Goal: Book appointment/travel/reservation

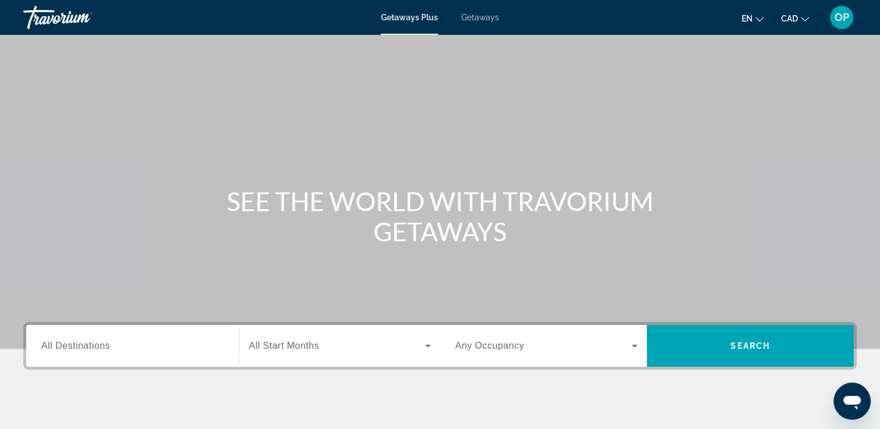
click at [147, 345] on input "Destination All Destinations" at bounding box center [132, 346] width 183 height 14
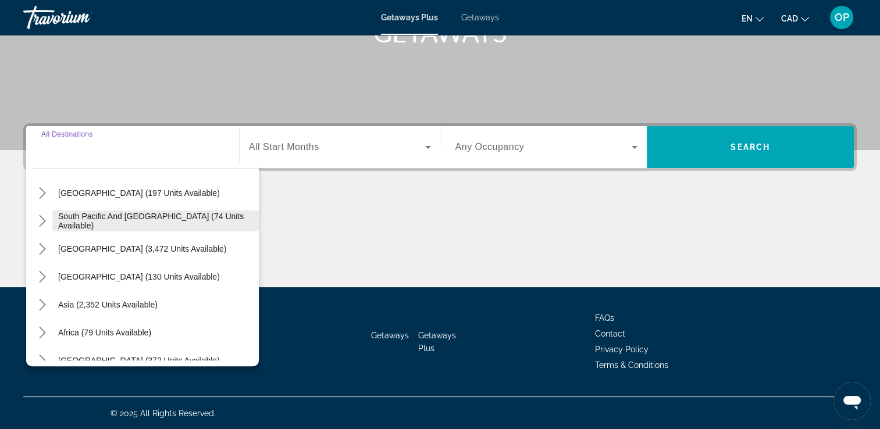
scroll to position [116, 0]
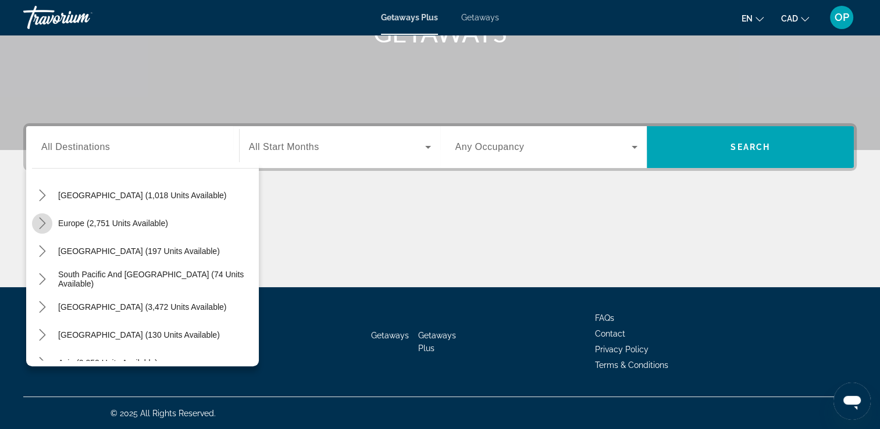
click at [37, 223] on icon "Toggle Europe (2,751 units available) submenu" at bounding box center [43, 223] width 12 height 12
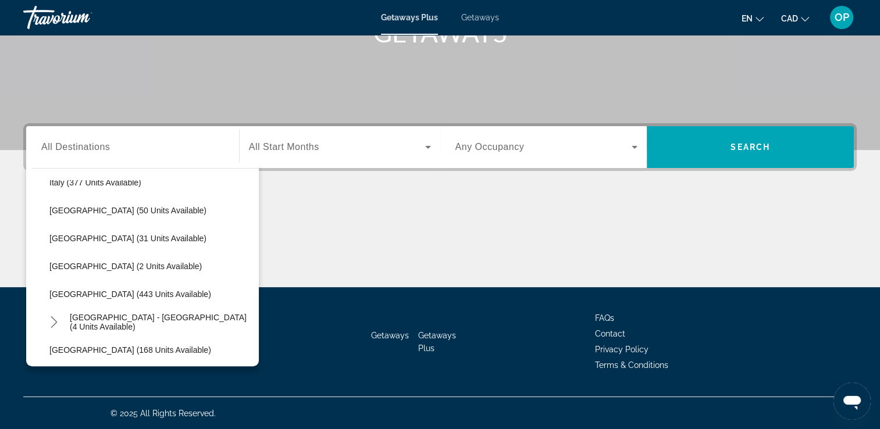
scroll to position [494, 0]
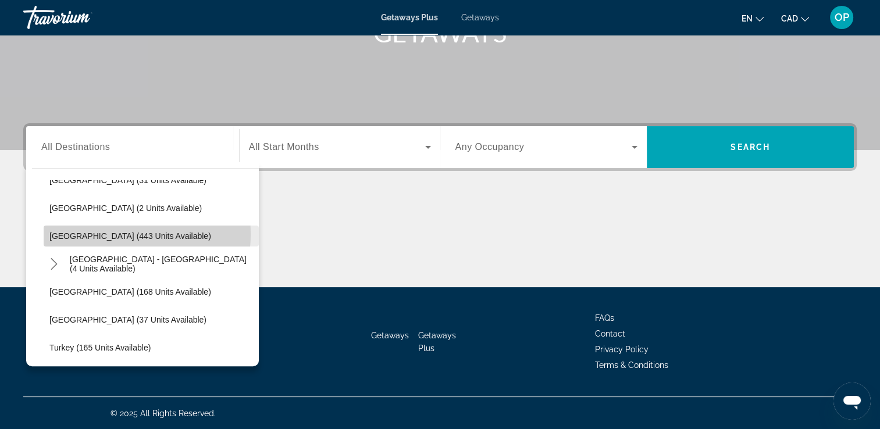
click at [102, 233] on span "[GEOGRAPHIC_DATA] (443 units available)" at bounding box center [130, 235] width 162 height 9
type input "**********"
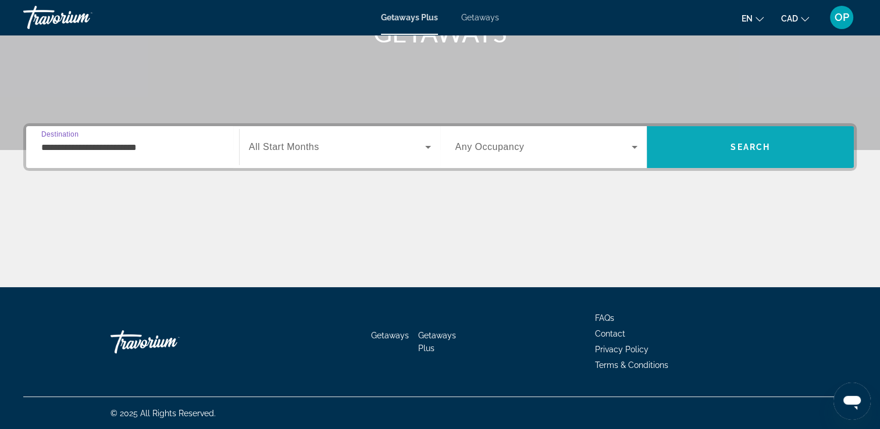
click at [757, 142] on span "Search" at bounding box center [750, 146] width 40 height 9
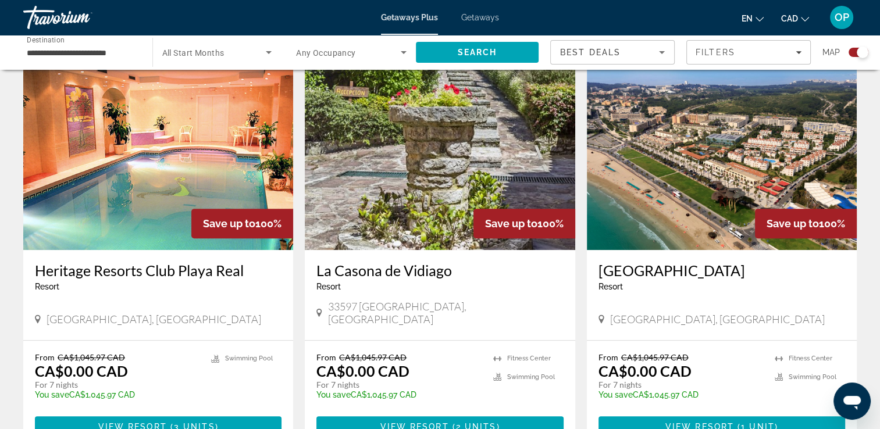
scroll to position [465, 0]
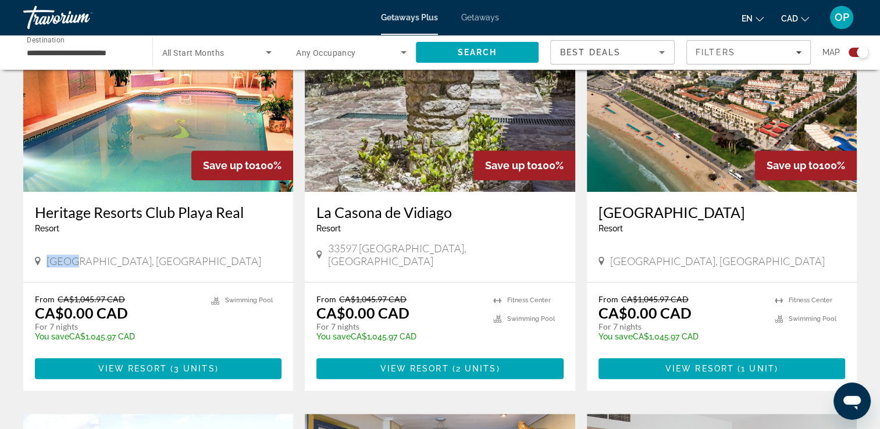
drag, startPoint x: 42, startPoint y: 250, endPoint x: 73, endPoint y: 247, distance: 30.9
click at [73, 255] on div "[GEOGRAPHIC_DATA], [GEOGRAPHIC_DATA]" at bounding box center [158, 261] width 246 height 13
drag, startPoint x: 73, startPoint y: 247, endPoint x: 136, endPoint y: 313, distance: 91.7
click at [136, 313] on div "From CA$1,045.97 CAD CA$0.00 CAD For 7 nights You save CA$1,045.97 CAD temp" at bounding box center [117, 321] width 165 height 55
drag, startPoint x: 628, startPoint y: 301, endPoint x: 692, endPoint y: 319, distance: 66.3
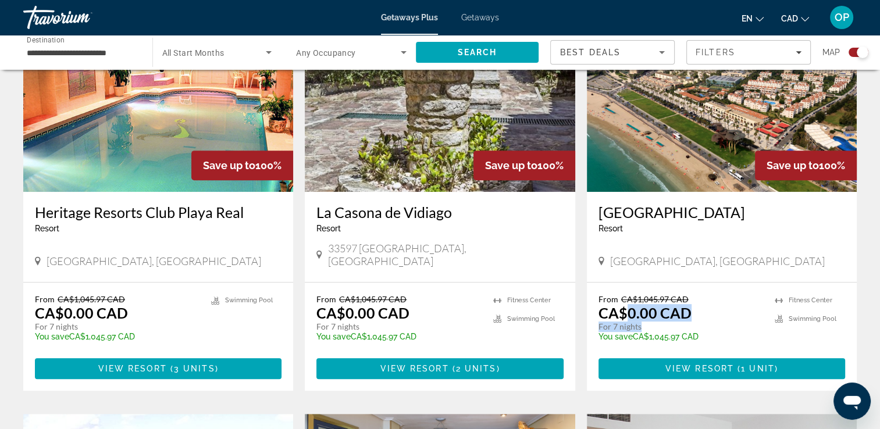
click at [692, 319] on div "From CA$1,045.97 CAD CA$0.00 CAD For 7 nights You save CA$1,045.97 CAD temp" at bounding box center [680, 321] width 165 height 55
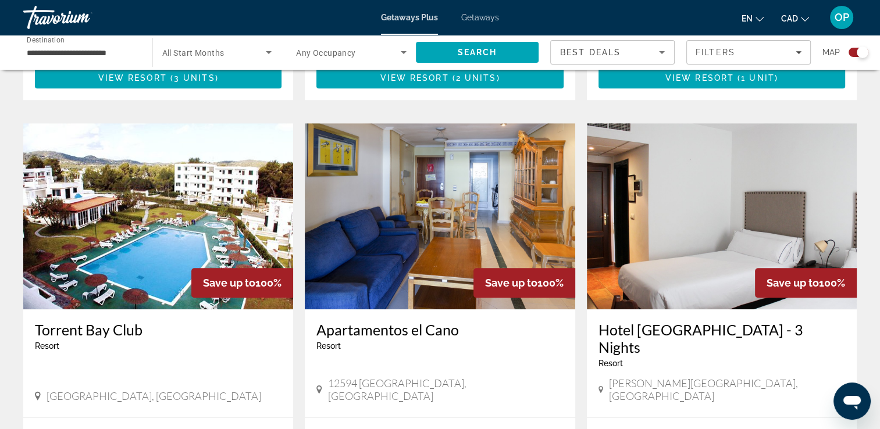
scroll to position [814, 0]
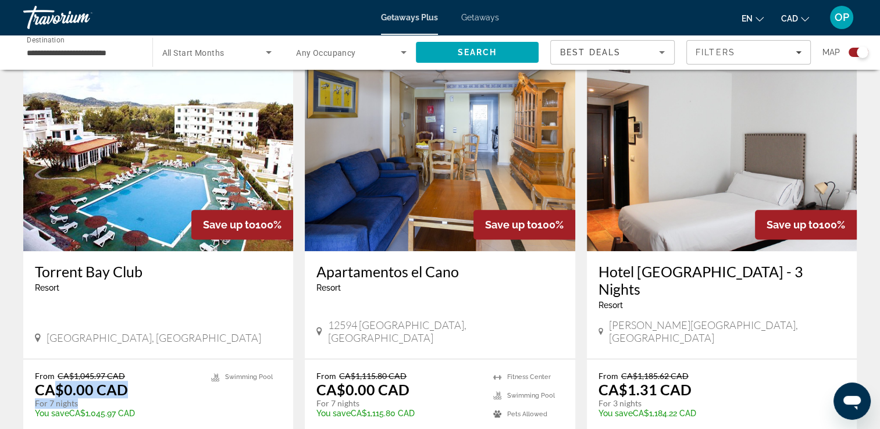
drag, startPoint x: 55, startPoint y: 344, endPoint x: 151, endPoint y: 357, distance: 96.8
click at [151, 371] on div "From CA$1,045.97 CAD CA$0.00 CAD For 7 nights You save CA$1,045.97 CAD temp" at bounding box center [117, 398] width 165 height 55
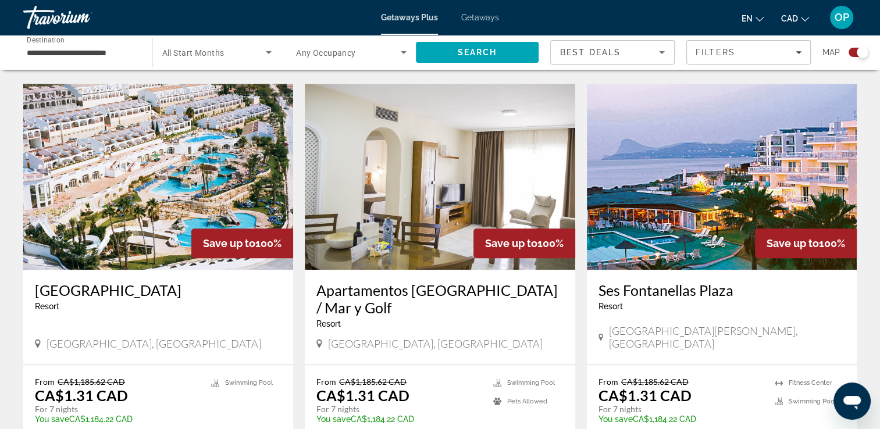
scroll to position [1279, 0]
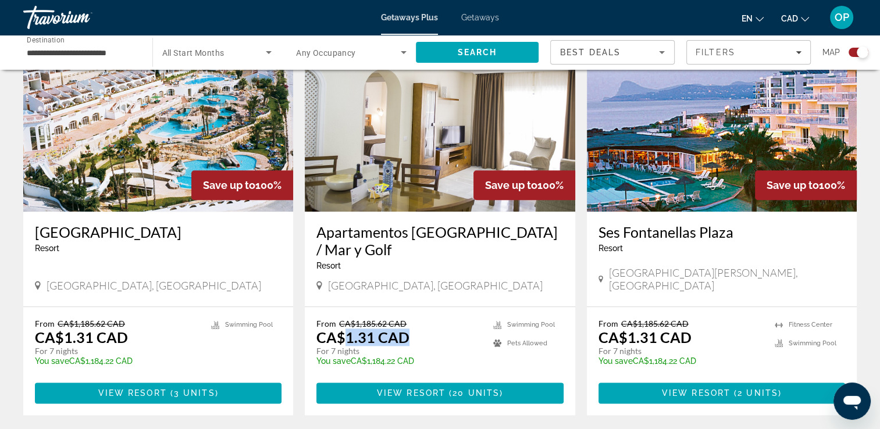
drag, startPoint x: 344, startPoint y: 291, endPoint x: 423, endPoint y: 291, distance: 79.1
click at [423, 319] on div "From CA$1,185.62 CAD CA$1.31 CAD For 7 nights You save CA$1,184.22 CAD temp" at bounding box center [398, 346] width 165 height 55
click at [575, 188] on app-exchanges-search-item "Save up to 100% Apartamentos [GEOGRAPHIC_DATA] / Mar y Golf Resort - This is an…" at bounding box center [439, 220] width 281 height 389
drag, startPoint x: 58, startPoint y: 301, endPoint x: 174, endPoint y: 300, distance: 115.7
click at [174, 319] on div "From CA$1,185.62 CAD CA$1.31 CAD For 7 nights You save CA$1,184.22 CAD temp" at bounding box center [117, 346] width 165 height 55
